Goal: Transaction & Acquisition: Purchase product/service

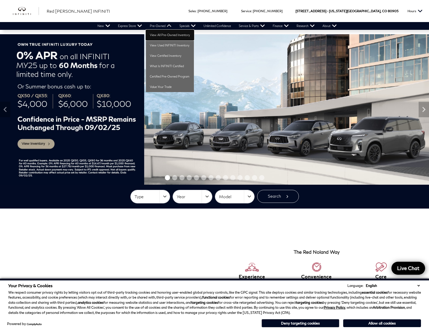
click at [164, 34] on link "View All Pre-Owned Inventory" at bounding box center [170, 35] width 48 height 10
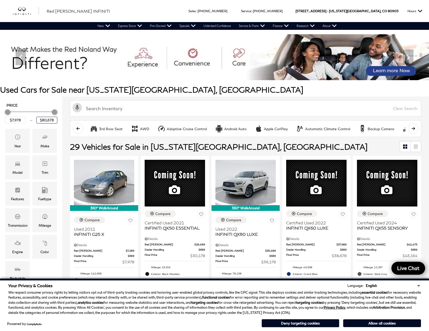
drag, startPoint x: 56, startPoint y: 121, endPoint x: 29, endPoint y: 124, distance: 27.4
click at [29, 124] on div "Price $7,978 $80,678" at bounding box center [31, 115] width 54 height 26
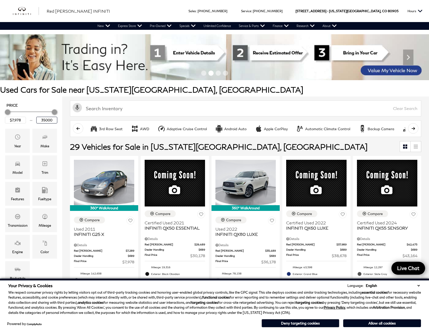
type input "$35,000"
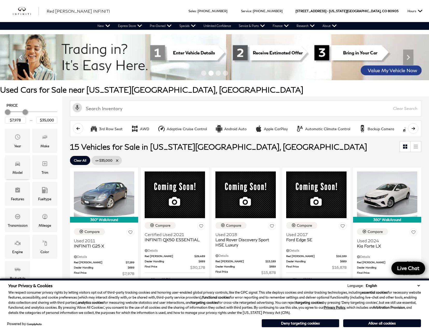
click at [20, 167] on span "Model" at bounding box center [18, 164] width 6 height 10
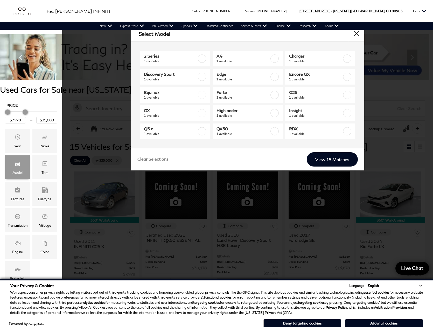
click at [20, 167] on span "Model" at bounding box center [18, 164] width 6 height 10
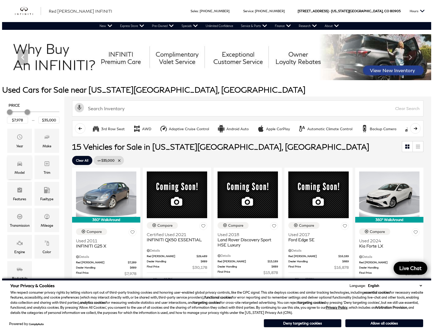
scroll to position [26, 0]
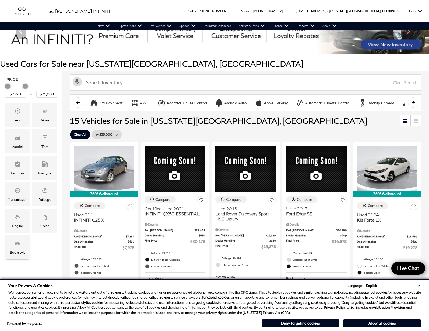
click at [17, 246] on icon "Bodystyle" at bounding box center [18, 243] width 6 height 6
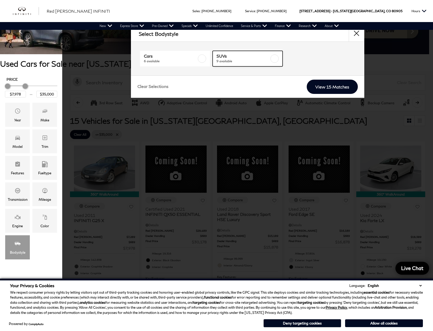
click at [275, 56] on label at bounding box center [274, 58] width 8 height 8
type input "$15,878"
checkbox input "true"
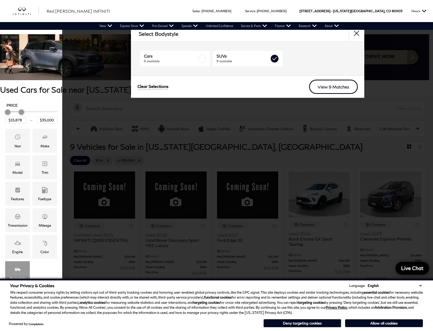
click at [333, 91] on link "View 9 Matches" at bounding box center [333, 87] width 49 height 14
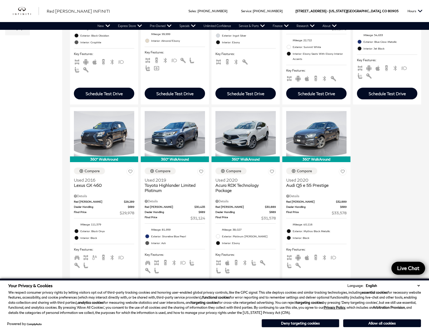
scroll to position [259, 0]
